Goal: Entertainment & Leisure: Consume media (video, audio)

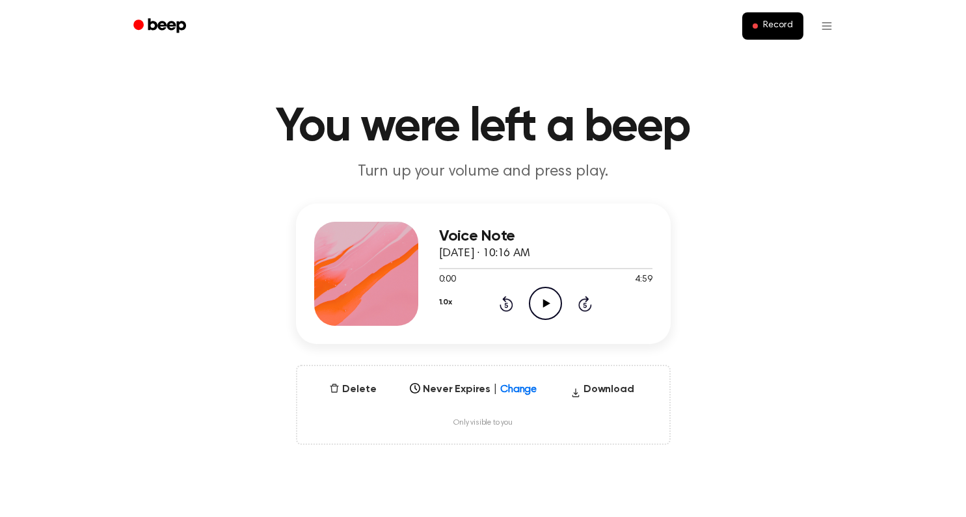
click at [538, 281] on div "0:00 4:59" at bounding box center [545, 280] width 213 height 14
click at [542, 297] on icon "Play Audio" at bounding box center [545, 303] width 33 height 33
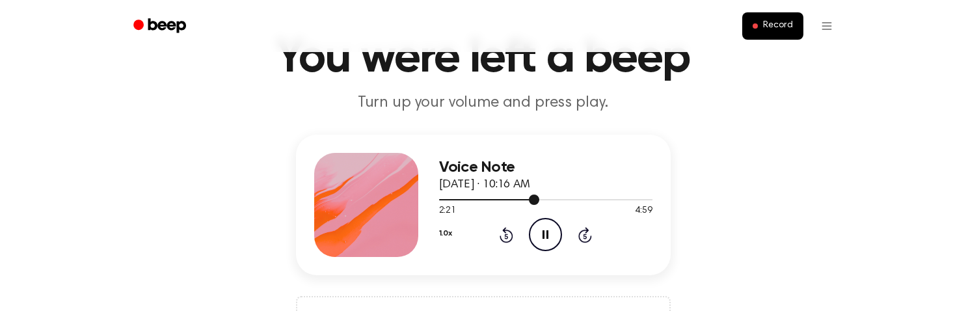
scroll to position [83, 0]
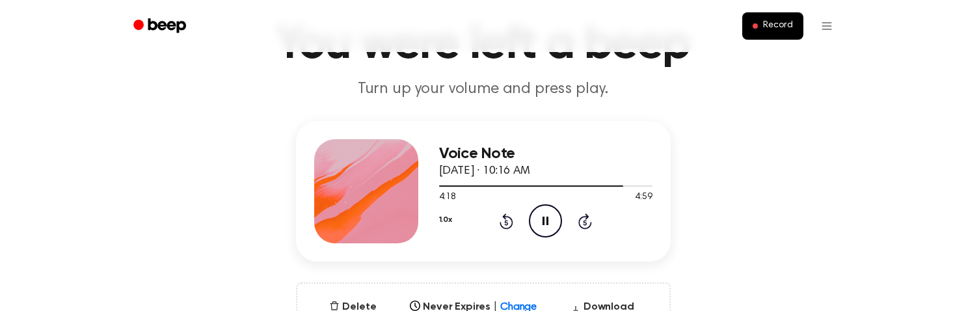
click at [508, 222] on icon "Rewind 5 seconds" at bounding box center [506, 221] width 14 height 17
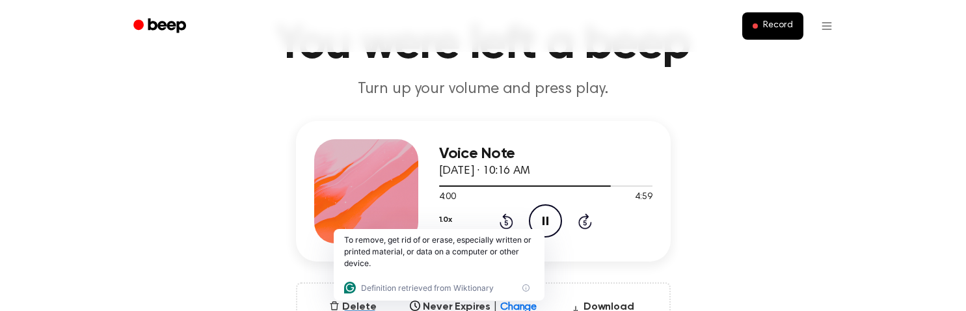
click at [502, 225] on icon "Rewind 5 seconds" at bounding box center [506, 221] width 14 height 17
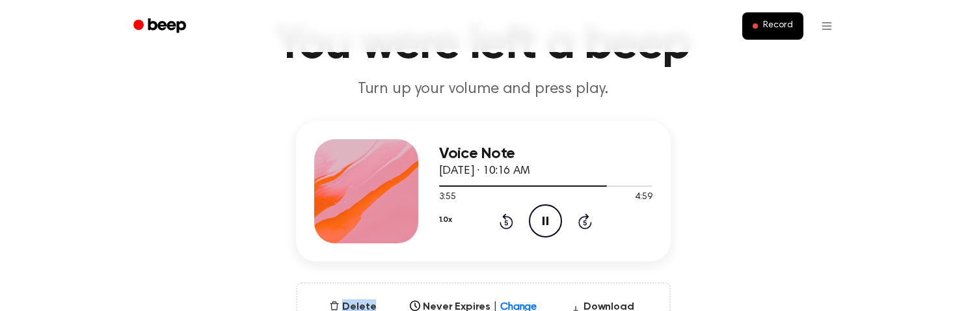
click at [502, 225] on icon "Rewind 5 seconds" at bounding box center [506, 221] width 14 height 17
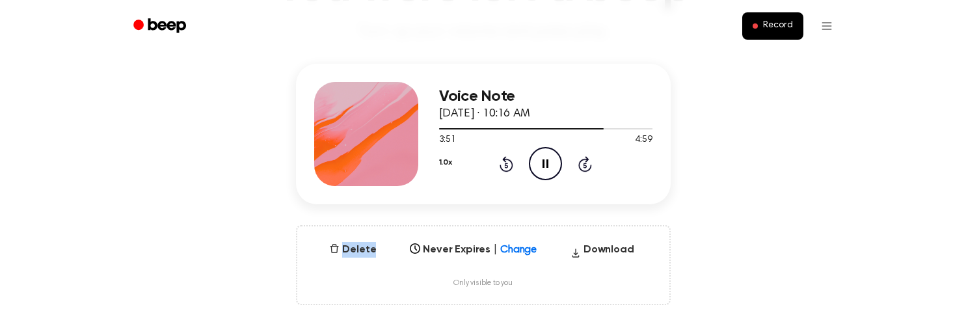
scroll to position [143, 0]
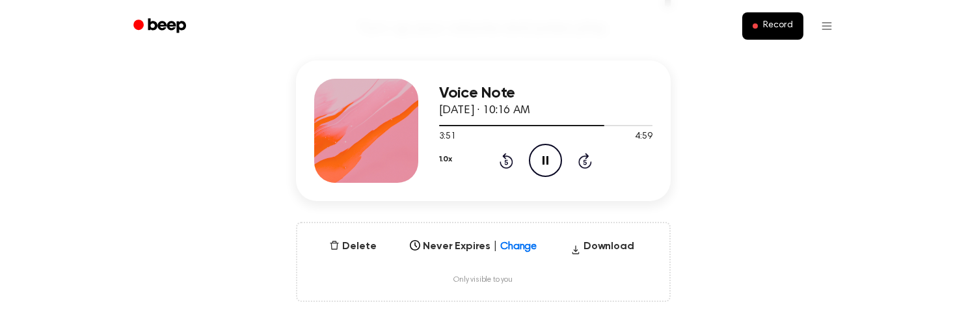
click at [604, 198] on div "Voice Note October 7, 2025 · 10:16 AM 3:51 4:59 Your browser does not support t…" at bounding box center [483, 130] width 375 height 140
click at [514, 160] on div "1.0x Rewind 5 seconds Pause Audio Skip 5 seconds" at bounding box center [545, 160] width 213 height 33
click at [501, 160] on icon "Rewind 5 seconds" at bounding box center [506, 160] width 14 height 17
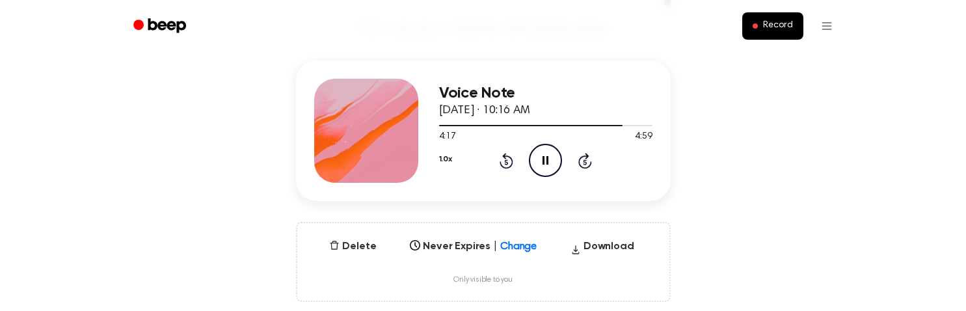
click at [500, 162] on icon at bounding box center [507, 161] width 14 height 16
click at [500, 160] on icon "Rewind 5 seconds" at bounding box center [506, 160] width 14 height 17
click at [507, 160] on icon at bounding box center [506, 161] width 3 height 5
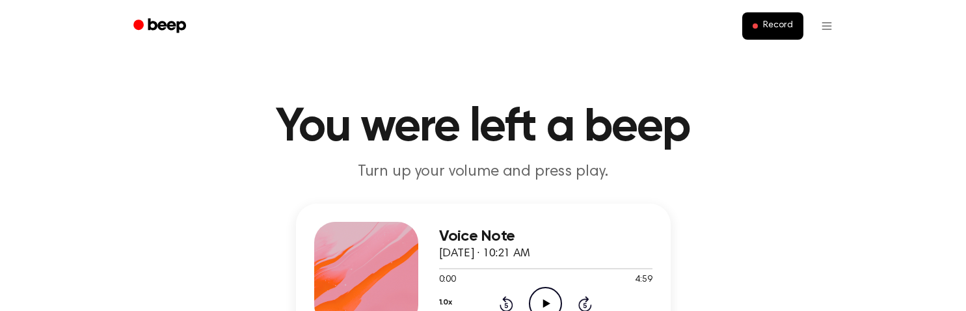
click at [536, 307] on icon "Play Audio" at bounding box center [545, 303] width 33 height 33
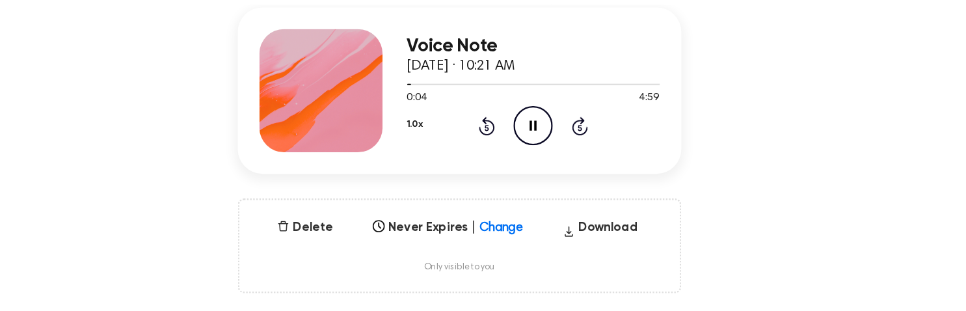
scroll to position [148, 0]
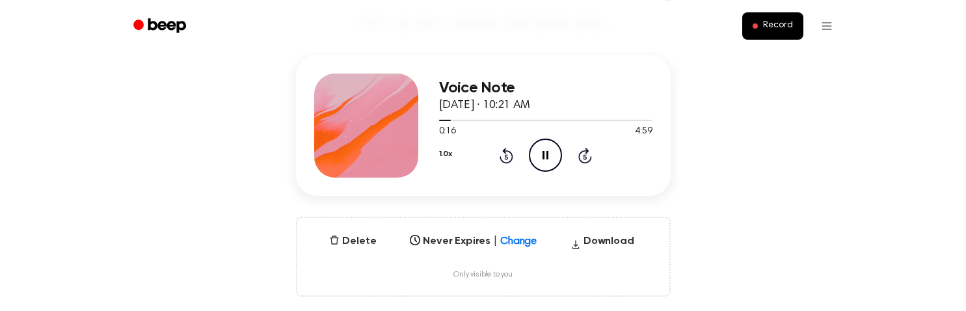
click at [500, 160] on icon "Rewind 5 seconds" at bounding box center [506, 155] width 14 height 17
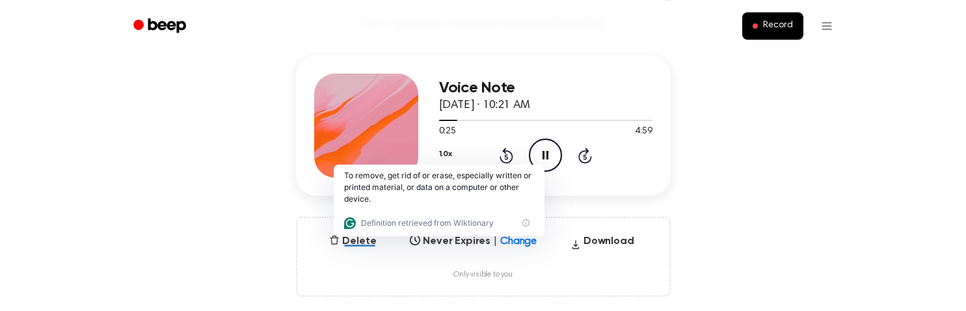
click at [542, 163] on icon "Pause Audio" at bounding box center [545, 155] width 33 height 33
click at [508, 155] on icon "Rewind 5 seconds" at bounding box center [506, 155] width 14 height 17
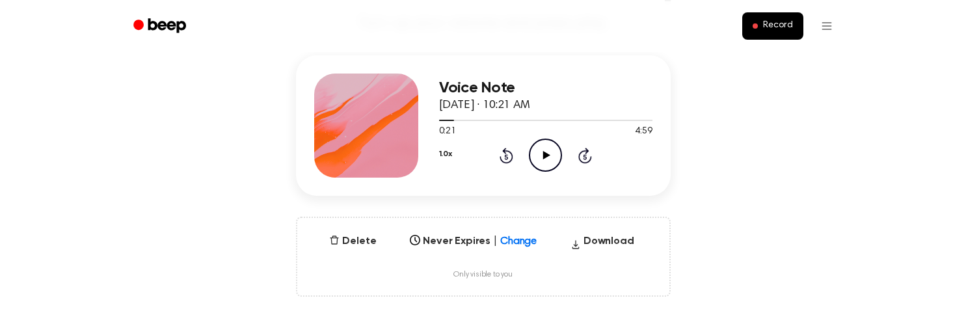
click at [505, 157] on icon "Rewind 5 seconds" at bounding box center [506, 155] width 14 height 17
click at [547, 157] on icon "Play Audio" at bounding box center [545, 155] width 33 height 33
click at [503, 159] on icon "Rewind 5 seconds" at bounding box center [506, 155] width 14 height 17
click at [548, 157] on icon "Pause Audio" at bounding box center [545, 155] width 33 height 33
click at [548, 149] on icon "Play Audio" at bounding box center [545, 155] width 33 height 33
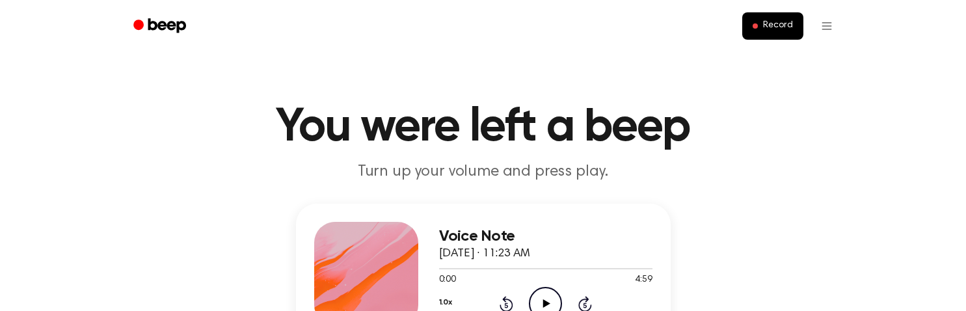
click at [542, 304] on icon "Play Audio" at bounding box center [545, 303] width 33 height 33
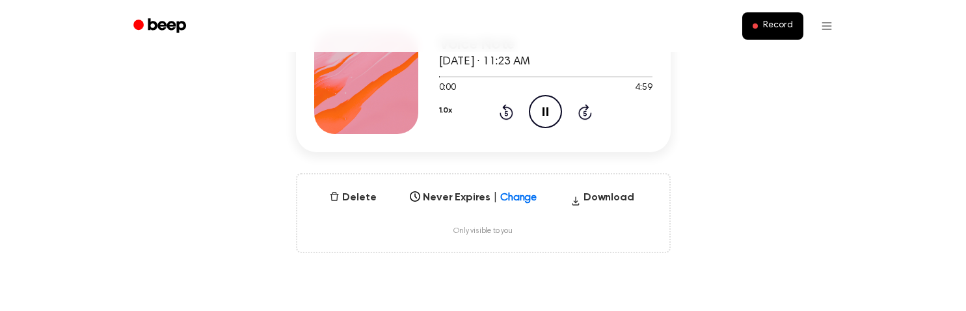
scroll to position [158, 0]
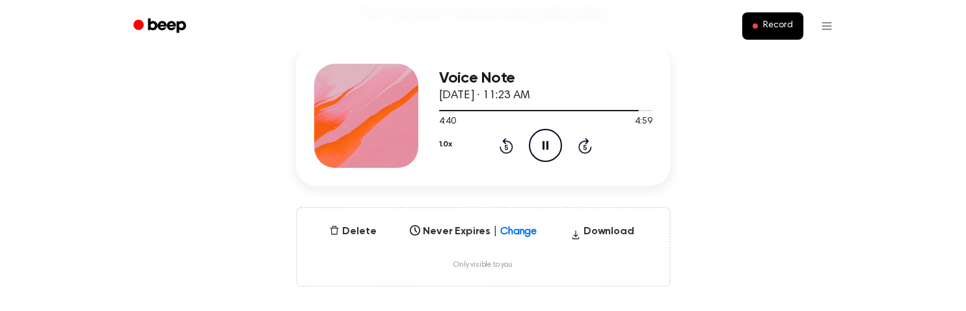
click at [505, 146] on icon at bounding box center [506, 146] width 3 height 5
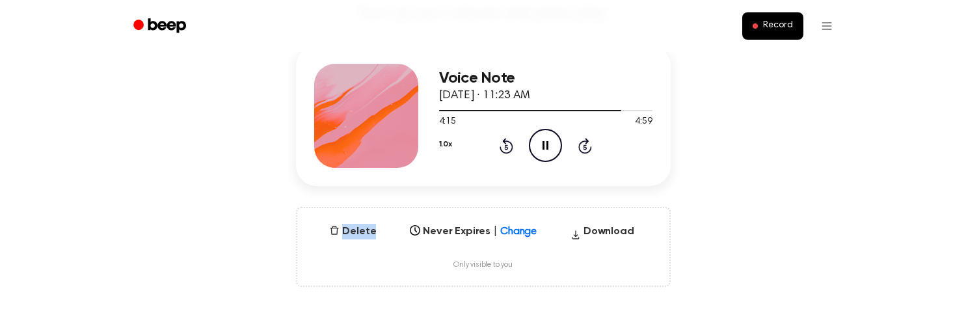
click at [505, 146] on icon at bounding box center [506, 146] width 3 height 5
click at [511, 143] on icon at bounding box center [507, 146] width 14 height 16
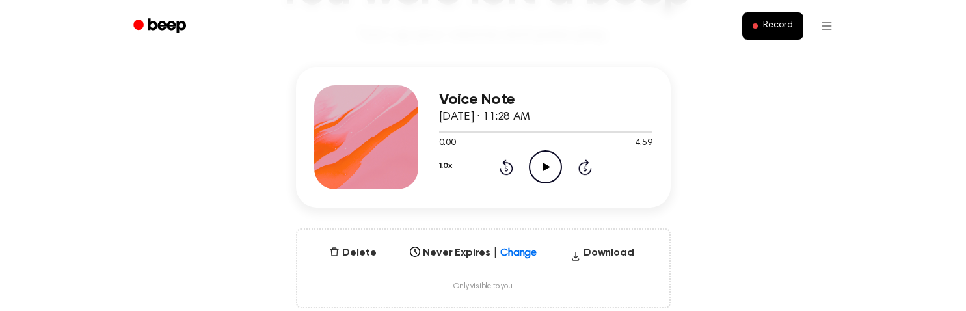
click at [551, 155] on icon "Play Audio" at bounding box center [545, 166] width 33 height 33
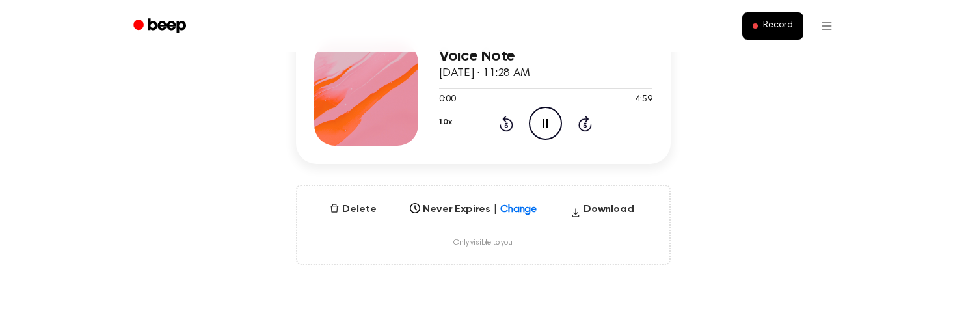
scroll to position [199, 0]
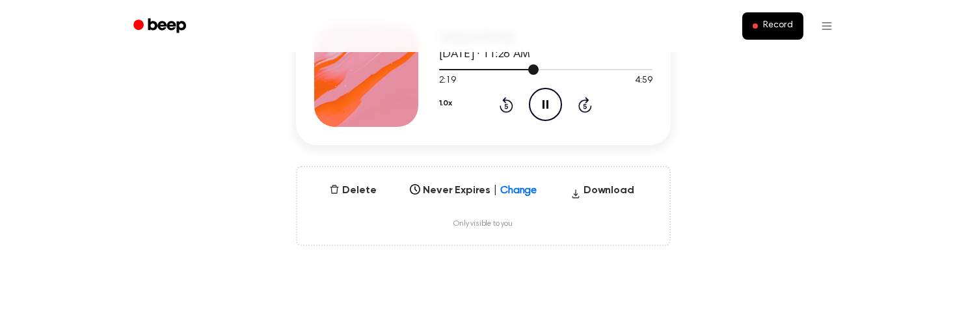
click at [512, 68] on div at bounding box center [545, 69] width 213 height 10
click at [500, 105] on icon at bounding box center [507, 105] width 14 height 16
click at [501, 105] on icon "Rewind 5 seconds" at bounding box center [506, 104] width 14 height 17
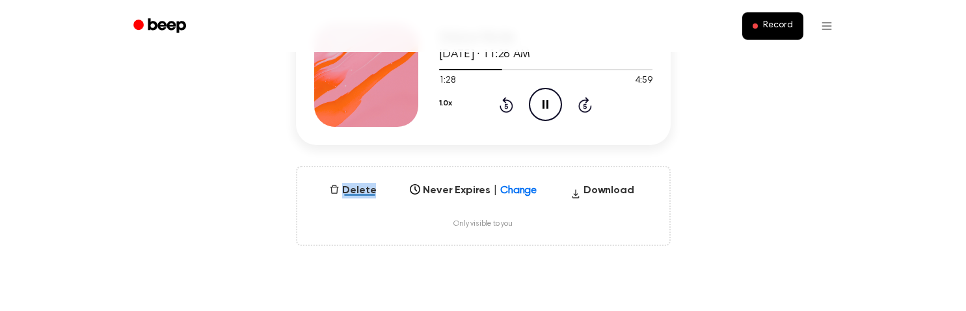
click at [501, 105] on icon "Rewind 5 seconds" at bounding box center [506, 104] width 14 height 17
click at [501, 72] on div at bounding box center [545, 69] width 213 height 10
click at [582, 105] on icon "Skip 5 seconds" at bounding box center [585, 104] width 14 height 17
click at [596, 110] on div "1.0x Rewind 5 seconds Pause Audio Skip 5 seconds" at bounding box center [545, 104] width 213 height 33
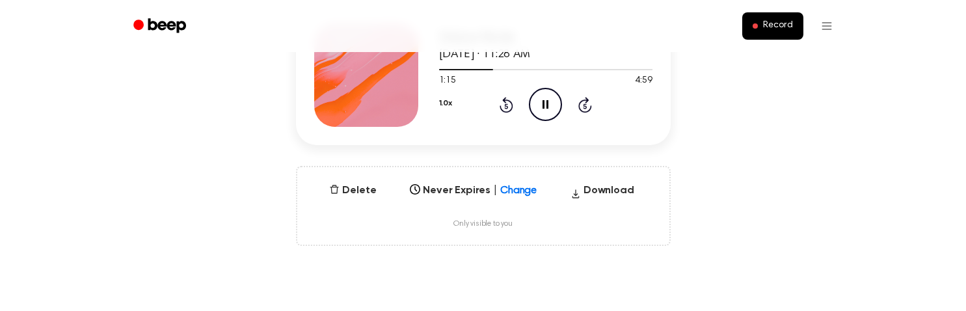
click at [585, 109] on icon "Skip 5 seconds" at bounding box center [585, 104] width 14 height 17
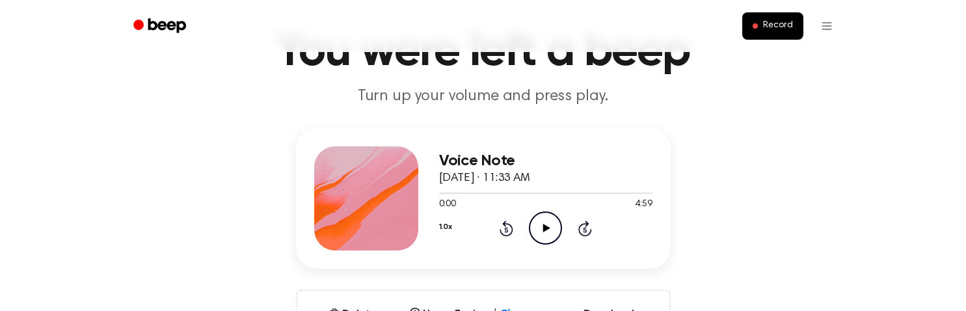
scroll to position [90, 0]
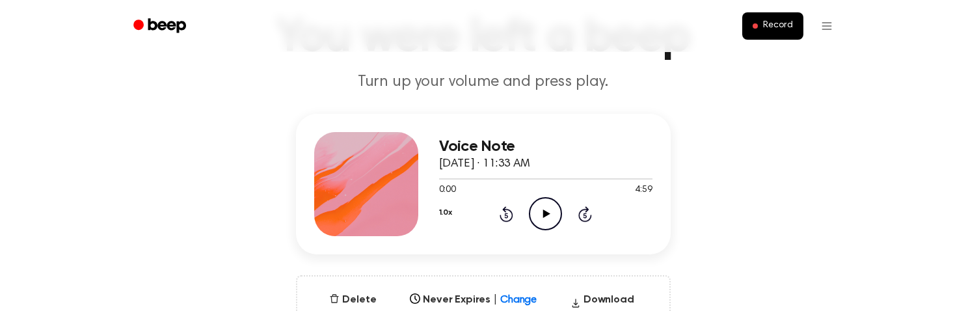
click at [555, 202] on circle at bounding box center [545, 214] width 32 height 32
click at [507, 216] on icon at bounding box center [506, 215] width 3 height 5
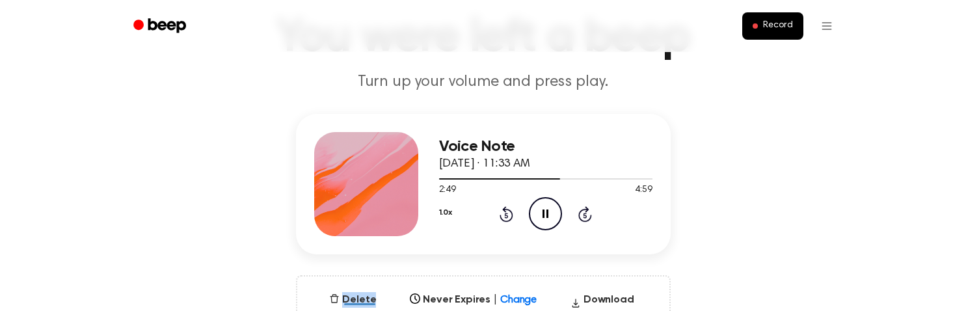
click at [507, 216] on icon at bounding box center [506, 215] width 3 height 5
click at [501, 209] on icon "Rewind 5 seconds" at bounding box center [506, 214] width 14 height 17
click at [502, 209] on icon at bounding box center [507, 214] width 14 height 16
